Goal: Use online tool/utility: Utilize a website feature to perform a specific function

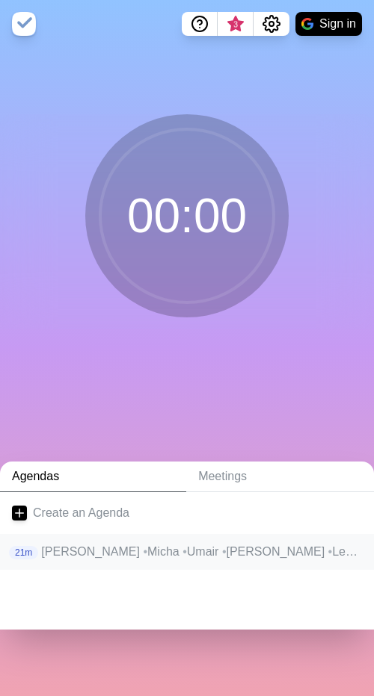
click at [133, 549] on p "[PERSON_NAME] • Micha • Umair • Heiko • Lea • [PERSON_NAME]" at bounding box center [201, 552] width 321 height 18
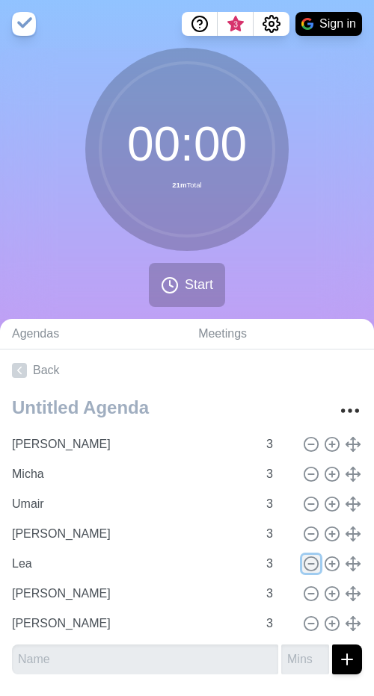
click at [308, 564] on line at bounding box center [310, 564] width 5 height 0
type input "[PERSON_NAME]"
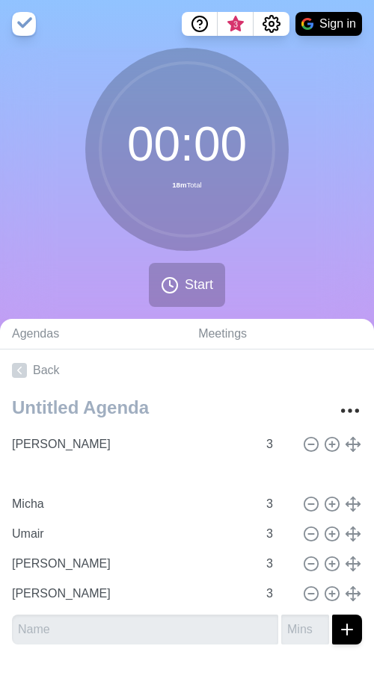
type input "[PERSON_NAME]"
type input "Micha"
type input "Umair"
type input "[PERSON_NAME]"
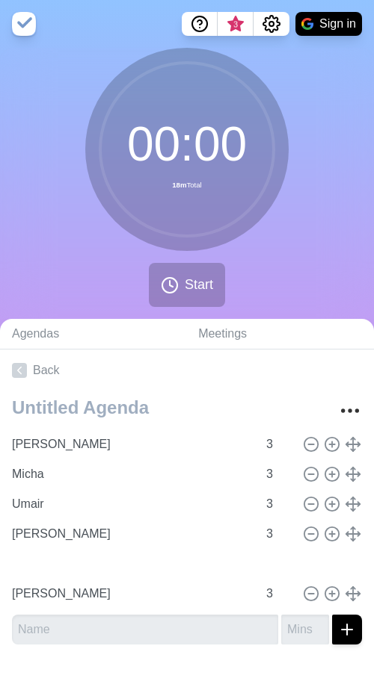
type input "Micha"
type input "Umair"
type input "[PERSON_NAME]"
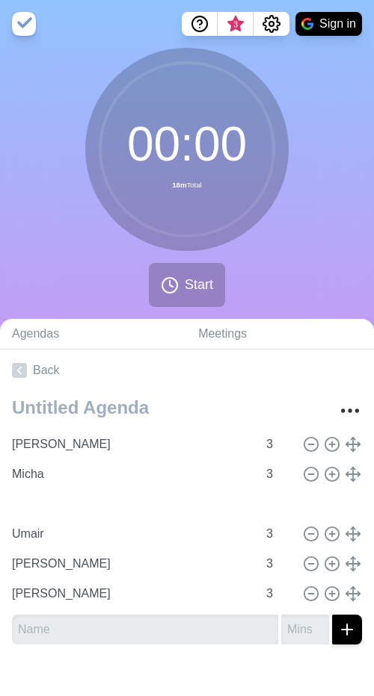
type input "[PERSON_NAME]"
type input "Umair"
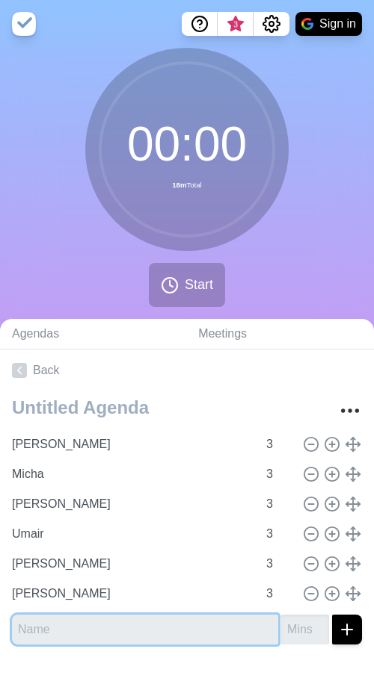
click at [87, 625] on input "text" at bounding box center [145, 630] width 266 height 30
type input "Jan"
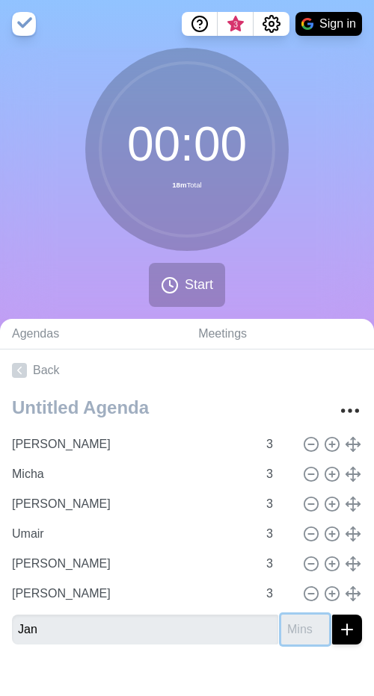
click at [299, 632] on input "number" at bounding box center [305, 630] width 48 height 30
type input "3"
click at [345, 630] on icon "submit" at bounding box center [347, 630] width 18 height 18
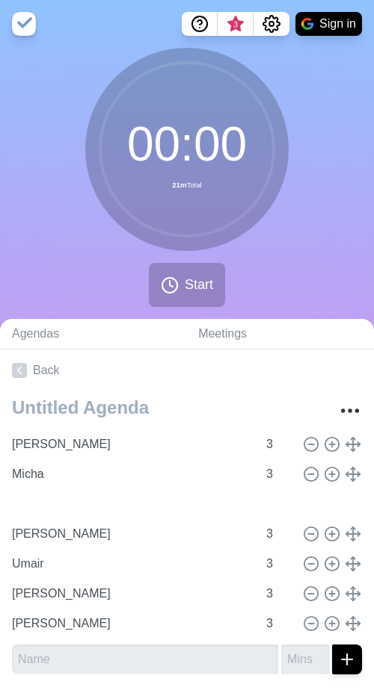
type input "Jan"
type input "[PERSON_NAME]"
type input "Umair"
type input "[PERSON_NAME]"
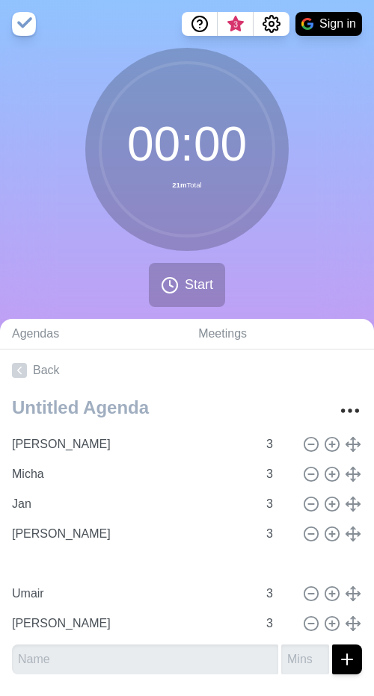
type input "[PERSON_NAME]"
type input "Umair"
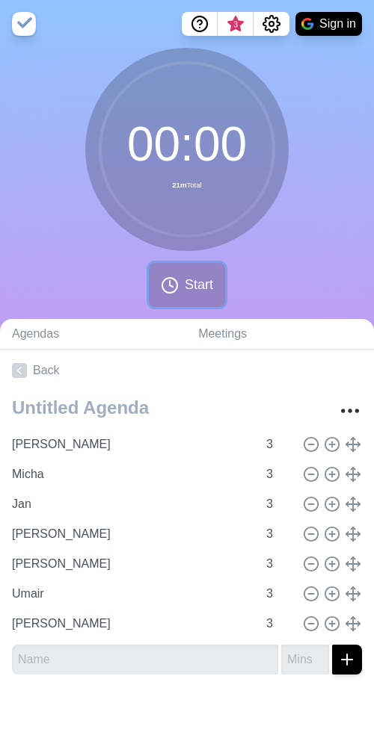
click at [188, 291] on span "Start" at bounding box center [199, 285] width 28 height 20
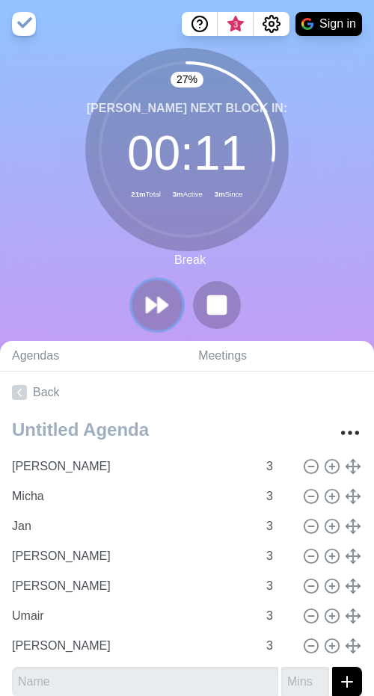
click at [154, 309] on icon at bounding box center [156, 304] width 25 height 25
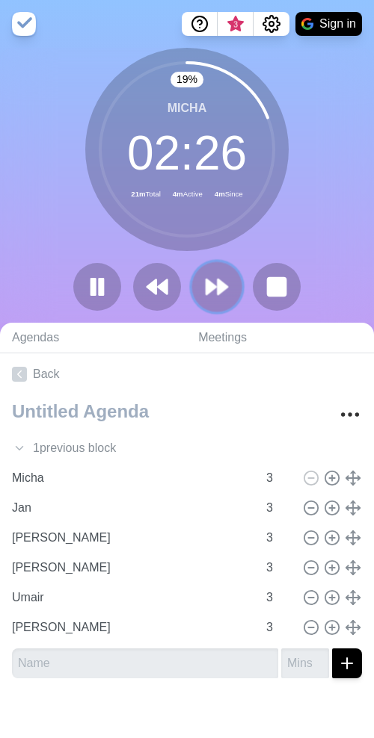
click at [206, 294] on polygon at bounding box center [211, 286] width 10 height 15
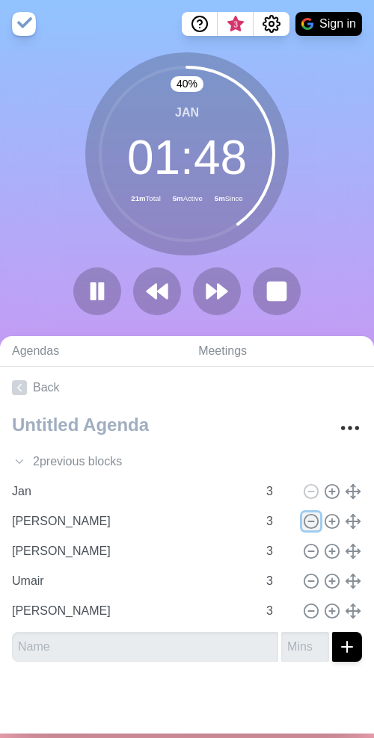
click at [310, 522] on line at bounding box center [310, 522] width 5 height 0
type input "[PERSON_NAME]"
type input "Umair"
type input "[PERSON_NAME]"
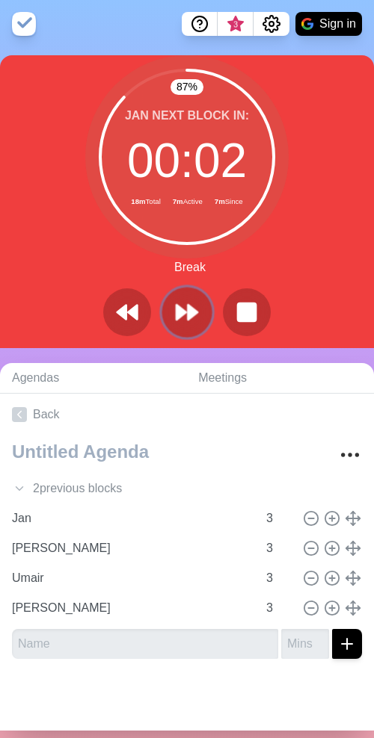
click at [182, 305] on icon at bounding box center [186, 312] width 25 height 25
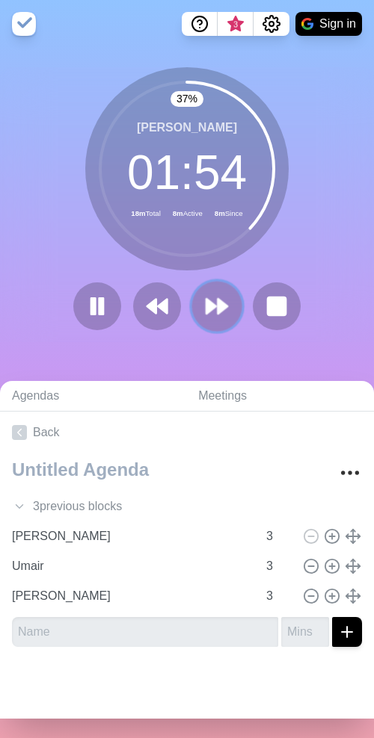
click at [223, 307] on polygon at bounding box center [222, 306] width 10 height 15
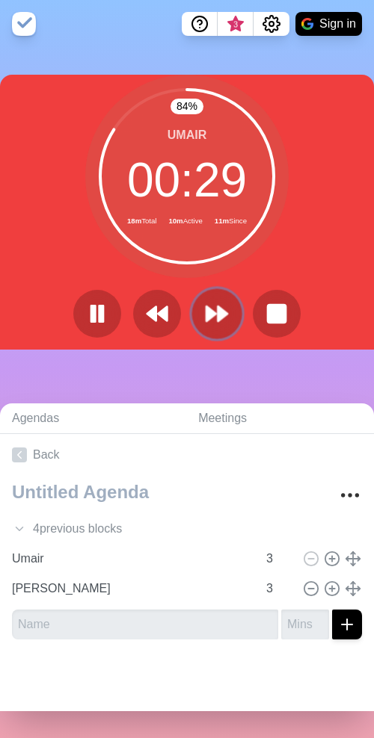
click at [224, 308] on icon at bounding box center [216, 313] width 25 height 25
